Goal: Ask a question

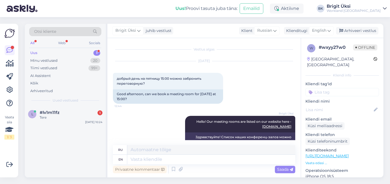
scroll to position [85, 0]
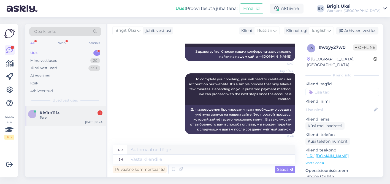
click at [51, 115] on div "Tere" at bounding box center [71, 117] width 63 height 5
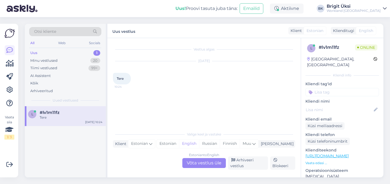
scroll to position [0, 0]
click at [187, 161] on div "Estonian to English Võta vestlus üle" at bounding box center [203, 163] width 43 height 10
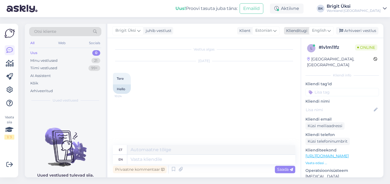
click at [321, 31] on span "English" at bounding box center [319, 31] width 14 height 6
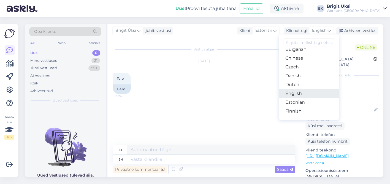
scroll to position [24, 0]
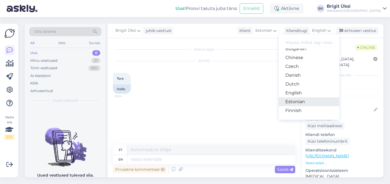
click at [299, 101] on link "Estonian" at bounding box center [309, 101] width 61 height 9
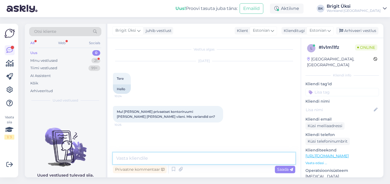
click at [203, 156] on textarea at bounding box center [204, 158] width 182 height 12
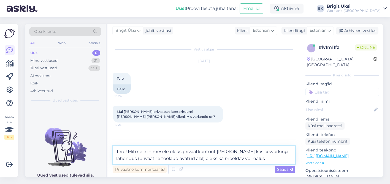
type textarea "Tere! Mitmele inimesele oleks privaatkontorit [PERSON_NAME] kas coworking lahen…"
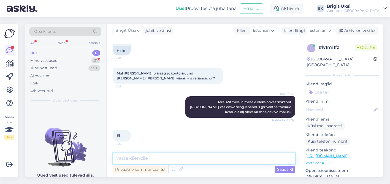
scroll to position [62, 0]
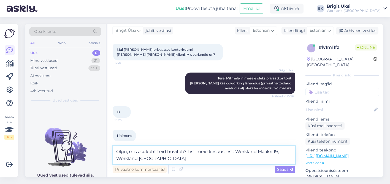
click at [280, 152] on textarea "Olgu, mis asukoht teid huvitab? List meie keskustest: Workland Maakri 19, Workl…" at bounding box center [204, 155] width 182 height 18
click at [236, 157] on textarea "Olgu, mis asukoht teid huvitab? List meie keskustest: Workland Maakri 19, Workl…" at bounding box center [204, 155] width 182 height 18
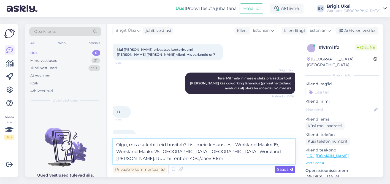
type textarea "Olgu, mis asukoht teid huvitab? List meie keskustest: Workland Maakri 19, Workl…"
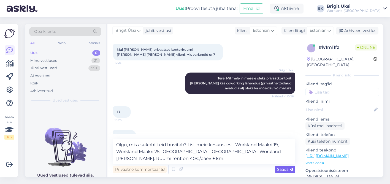
click at [288, 168] on span "Saada" at bounding box center [285, 169] width 16 height 5
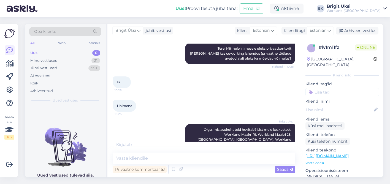
scroll to position [124, 0]
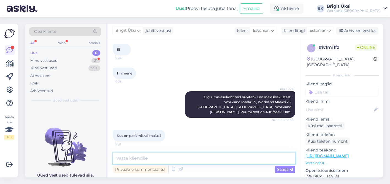
click at [136, 161] on textarea at bounding box center [204, 158] width 182 height 12
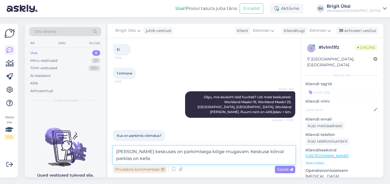
scroll to position [130, 0]
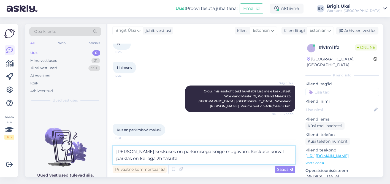
click at [273, 151] on textarea "[PERSON_NAME] keskuses on parkimisega kõige mugavam. Keskuse kõrval parklas on …" at bounding box center [204, 155] width 182 height 18
click at [197, 157] on textarea "[PERSON_NAME] keskuses on parkimisega kõige mugavam. Keskuse kõrval parklas (zo…" at bounding box center [204, 155] width 182 height 18
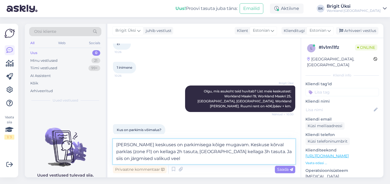
paste textarea "Zone EP206 2€/h, 48€/24h Zone F2 0,5€/h, 1,5€/24h"
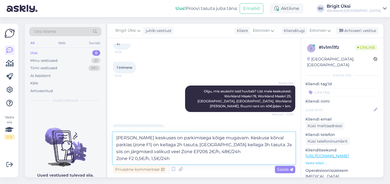
click at [117, 159] on textarea "[PERSON_NAME] keskuses on parkimisega kõige mugavam. Keskuse kõrval parklas (zo…" at bounding box center [204, 148] width 182 height 32
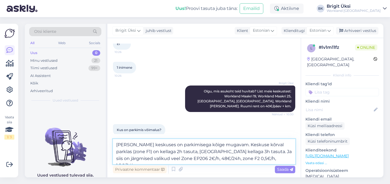
click at [146, 158] on textarea "[PERSON_NAME] keskuses on parkimisega kõige mugavam. Keskuse kõrval parklas (zo…" at bounding box center [204, 151] width 182 height 25
click at [258, 158] on textarea "[PERSON_NAME] keskuses on parkimisega kõige mugavam. Keskuse kõrval parklas (zo…" at bounding box center [204, 151] width 182 height 25
drag, startPoint x: 258, startPoint y: 158, endPoint x: 238, endPoint y: 158, distance: 19.8
click at [238, 158] on textarea "[PERSON_NAME] keskuses on parkimisega kõige mugavam. Keskuse kõrval parklas (zo…" at bounding box center [204, 151] width 182 height 25
drag, startPoint x: 184, startPoint y: 158, endPoint x: 201, endPoint y: 157, distance: 17.6
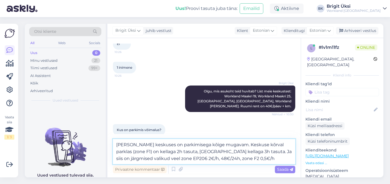
click at [201, 157] on textarea "[PERSON_NAME] keskuses on parkimisega kõige mugavam. Keskuse kõrval parklas (zo…" at bounding box center [204, 151] width 182 height 25
click at [222, 156] on textarea "[PERSON_NAME] keskuses on parkimisega kõige mugavam. Keskuse kõrval parklas (zo…" at bounding box center [204, 151] width 182 height 25
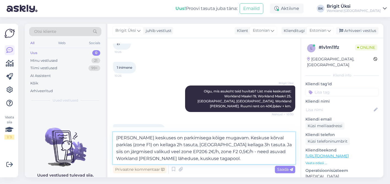
click at [145, 157] on textarea "[PERSON_NAME] keskuses on parkimisega kõige mugavam. Keskuse kõrval parklas (zo…" at bounding box center [204, 148] width 182 height 32
click at [136, 158] on textarea "[PERSON_NAME] keskuses on parkimisega kõige mugavam. Keskuse kõrval parklas (zo…" at bounding box center [204, 148] width 182 height 32
type textarea "[PERSON_NAME] keskuses on parkimisega kõige mugavam. Keskuse kõrval parklas (zo…"
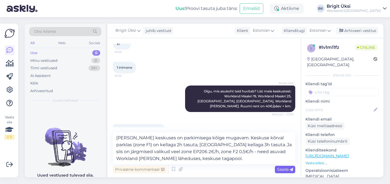
click at [285, 168] on span "Saada" at bounding box center [285, 169] width 16 height 5
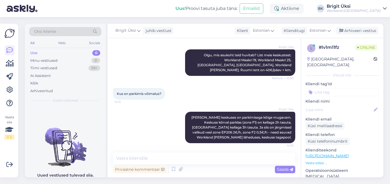
scroll to position [168, 0]
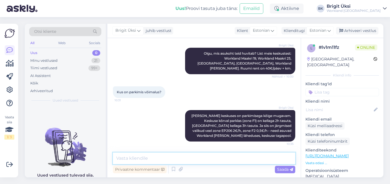
click at [185, 160] on textarea at bounding box center [204, 158] width 182 height 12
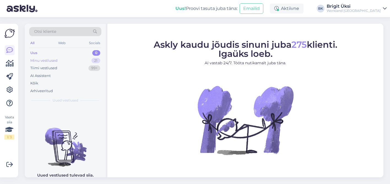
click at [57, 63] on div "Minu vestlused" at bounding box center [43, 61] width 27 height 6
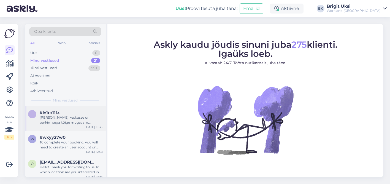
click at [57, 122] on div "[PERSON_NAME] keskuses on parkimisega kõige mugavam. Keskuse kõrval parklas (zo…" at bounding box center [71, 120] width 63 height 10
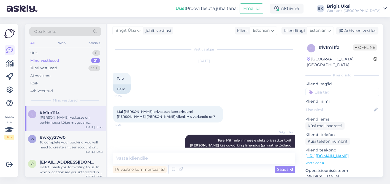
scroll to position [168, 0]
